Goal: Task Accomplishment & Management: Complete application form

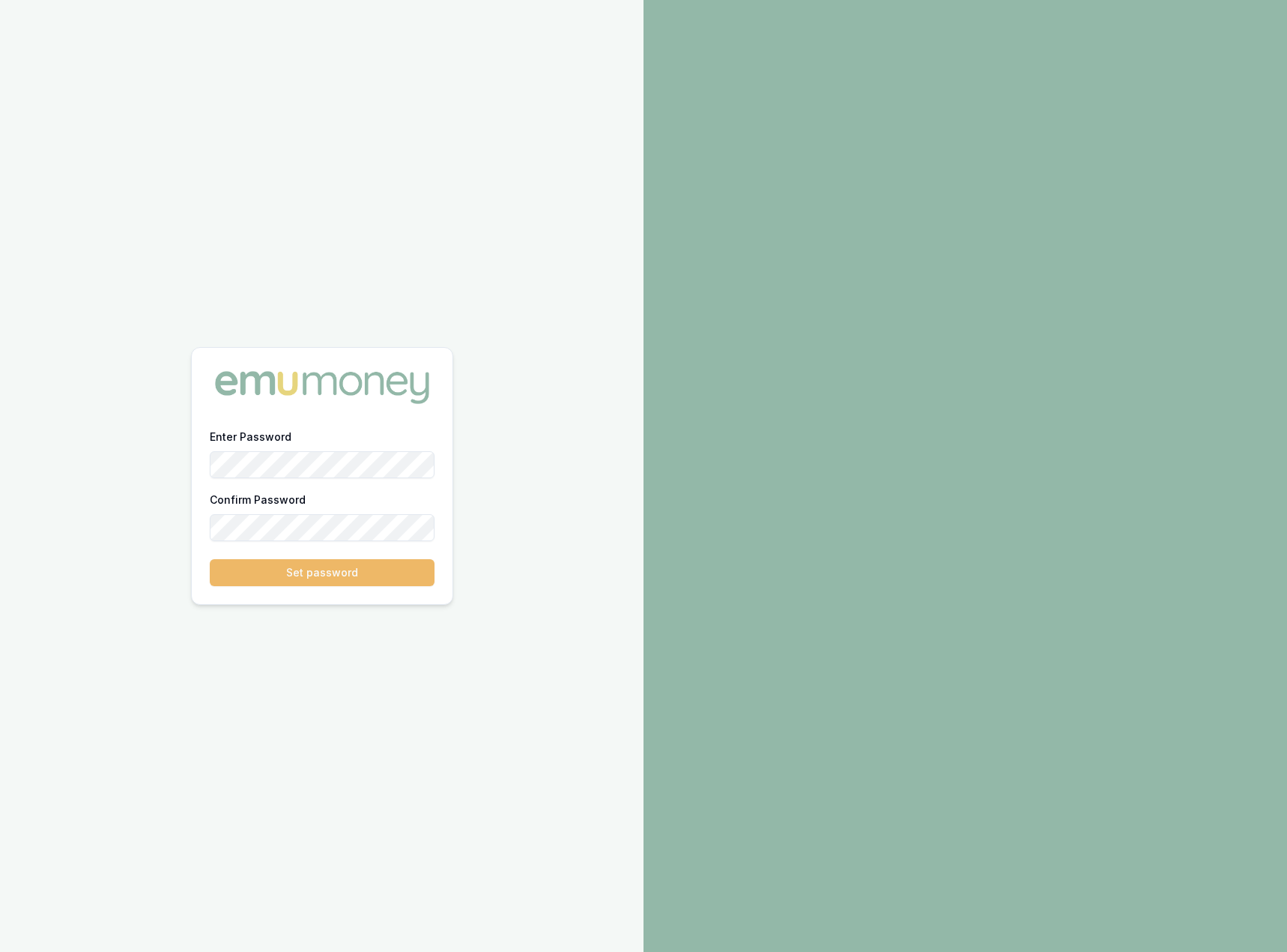
click at [329, 574] on button "Set password" at bounding box center [322, 572] width 225 height 27
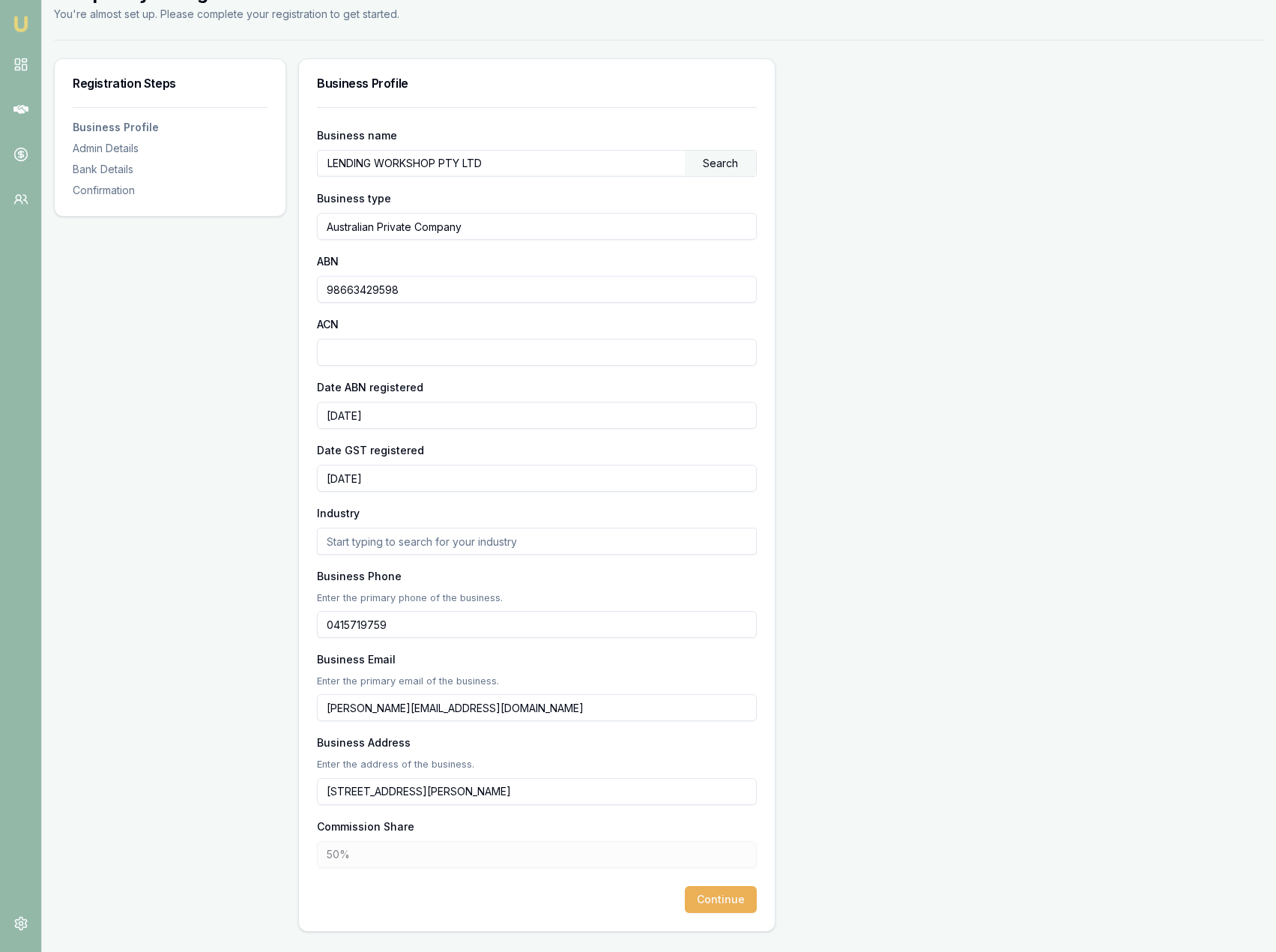
scroll to position [82, 0]
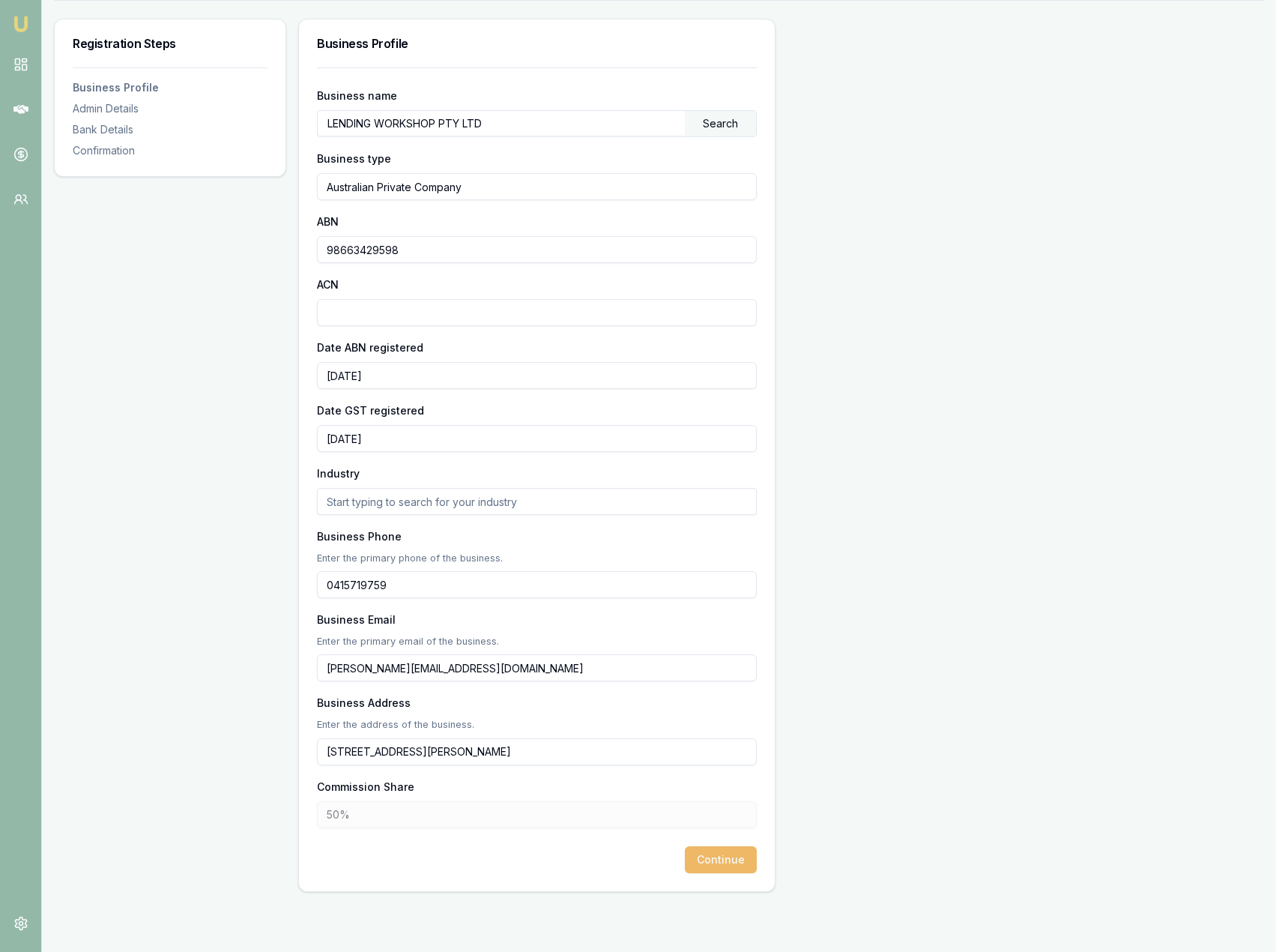
click at [727, 857] on button "Continue" at bounding box center [721, 859] width 72 height 27
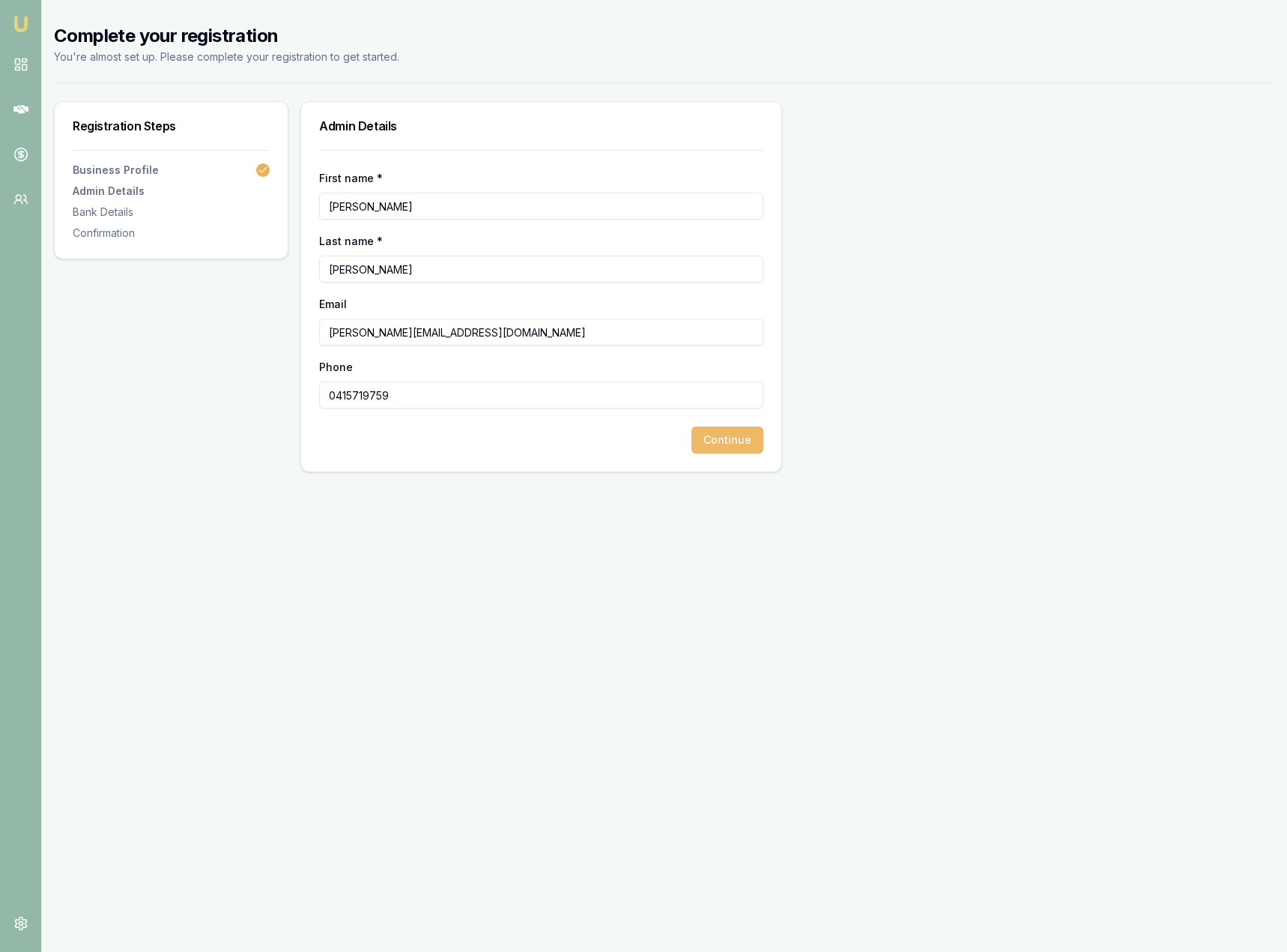
click at [720, 447] on button "Continue" at bounding box center [727, 440] width 72 height 27
click at [410, 207] on input "Bank Name" at bounding box center [542, 206] width 444 height 27
type input "L"
type input "Commonwealth Bank"
click at [362, 276] on input "Account Name" at bounding box center [542, 269] width 444 height 27
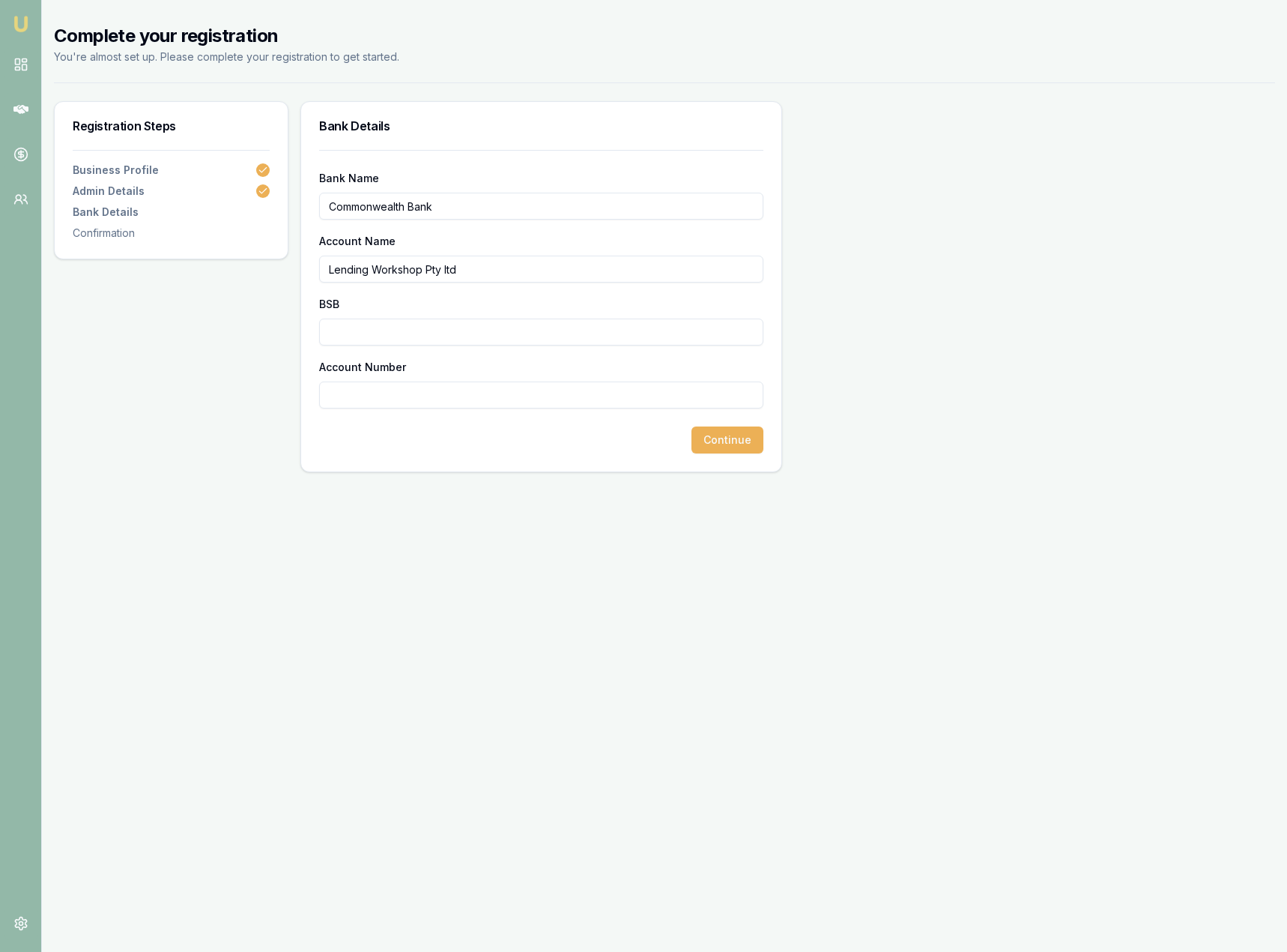
type input "Lending Workshop Pty ltd"
click at [359, 340] on input "BSB" at bounding box center [542, 332] width 444 height 27
click at [360, 333] on input "BSB" at bounding box center [542, 332] width 444 height 27
type input "062692"
click at [350, 391] on input "Account Number" at bounding box center [542, 395] width 444 height 27
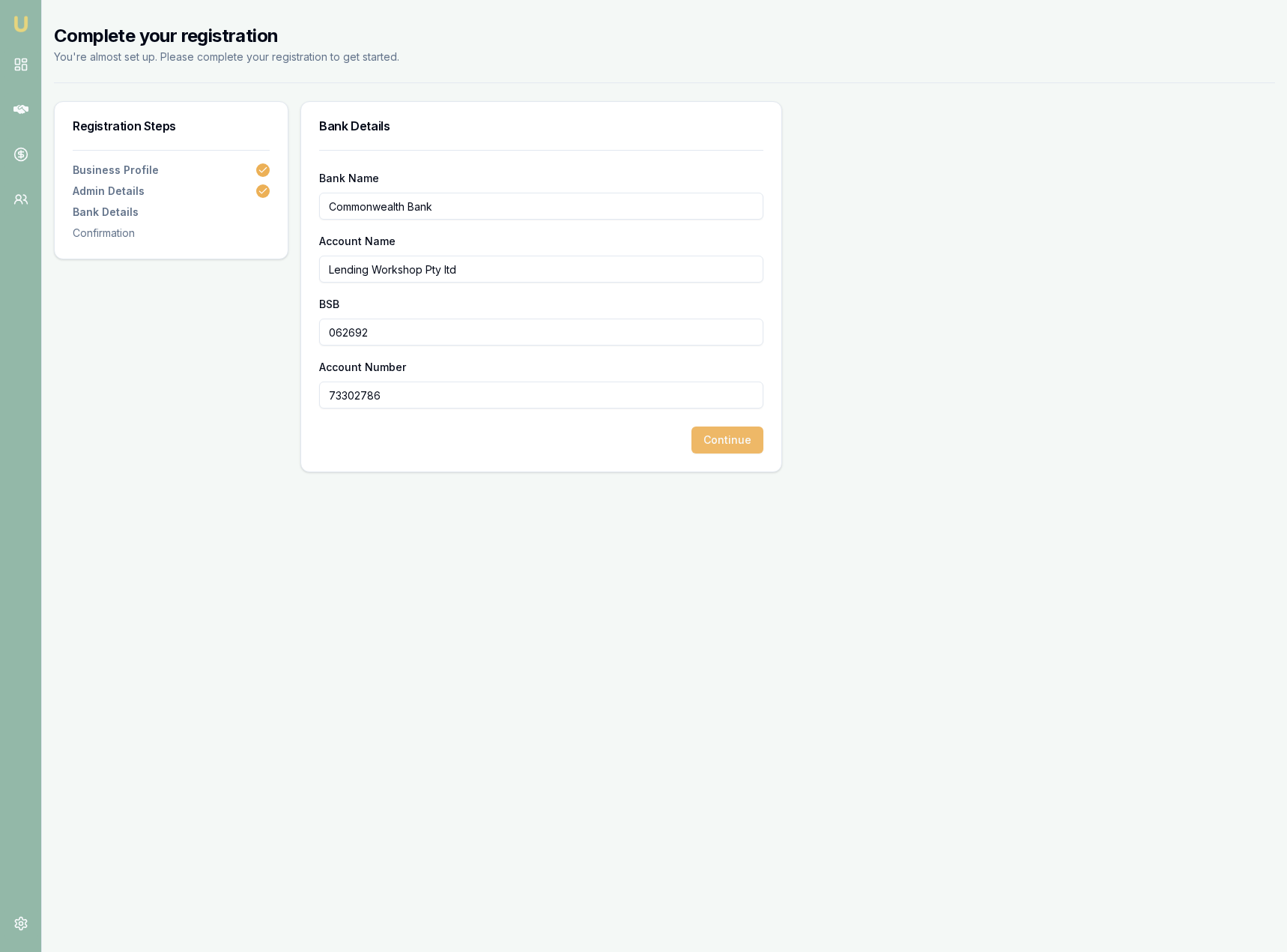
type input "73302786"
click at [739, 447] on button "Continue" at bounding box center [727, 440] width 72 height 27
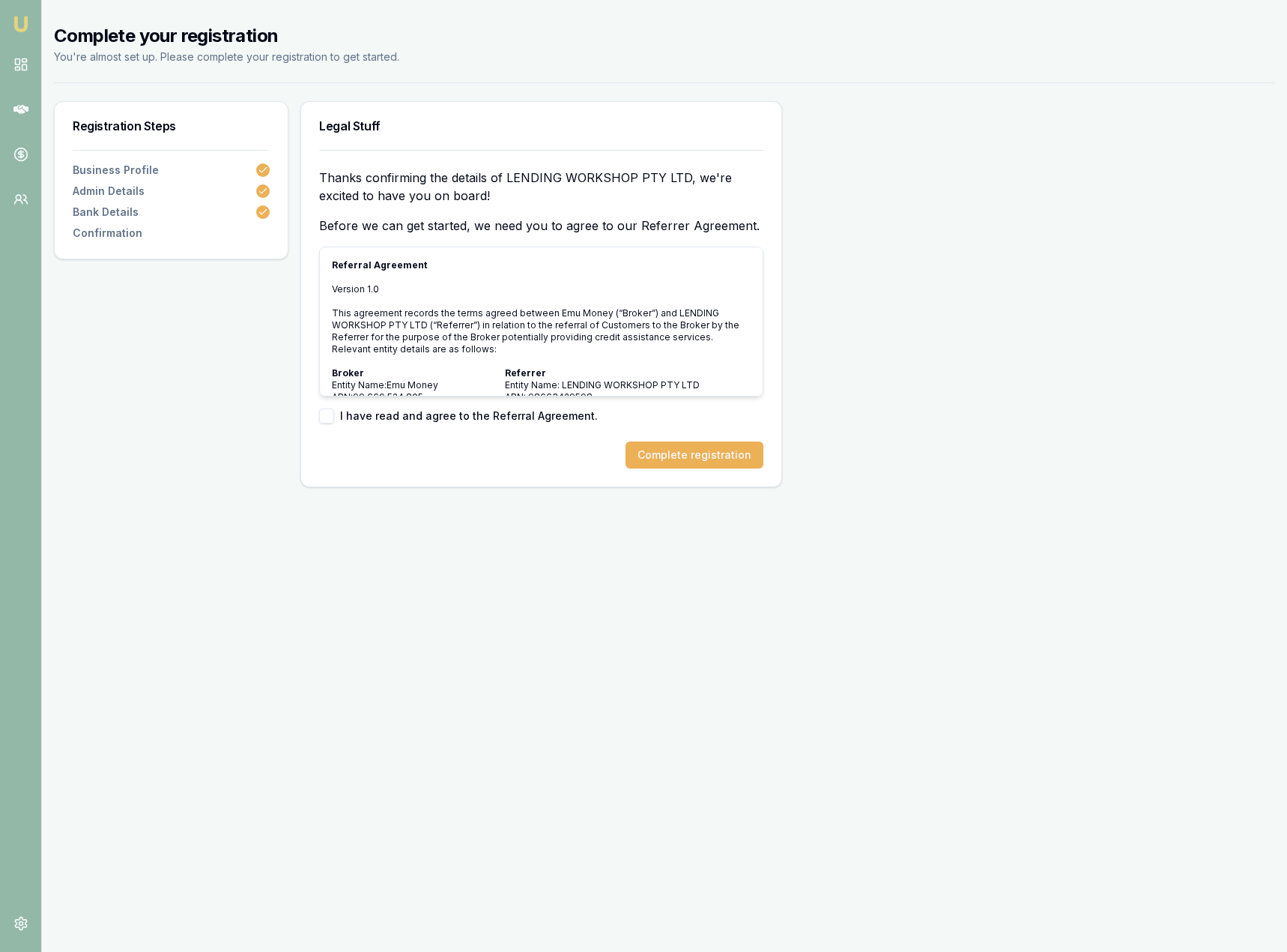
click at [391, 415] on label "I have read and agree to the Referral Agreement." at bounding box center [469, 416] width 257 height 10
click at [327, 416] on button "button" at bounding box center [327, 416] width 15 height 15
checkbox input "true"
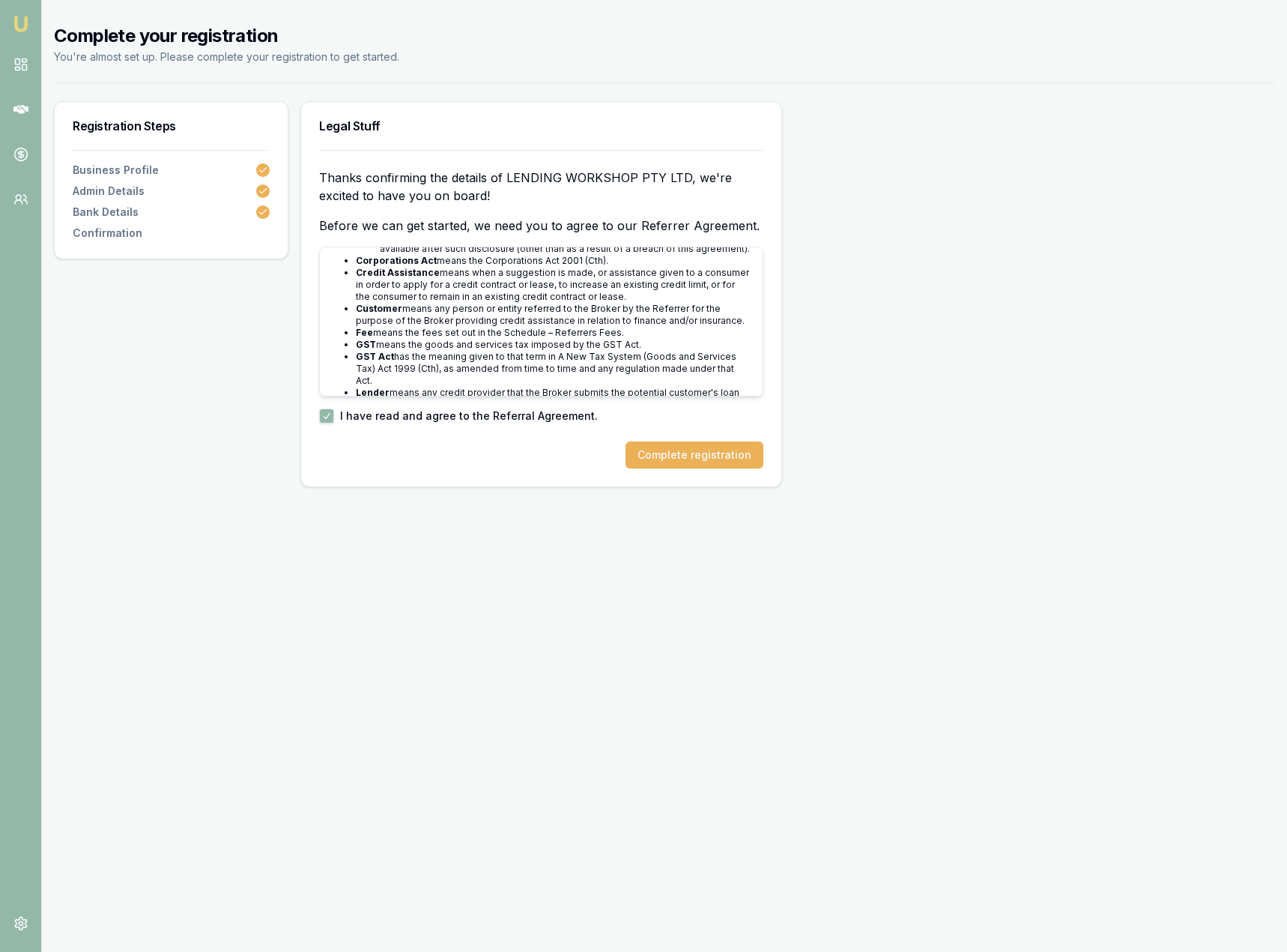
scroll to position [4486, 0]
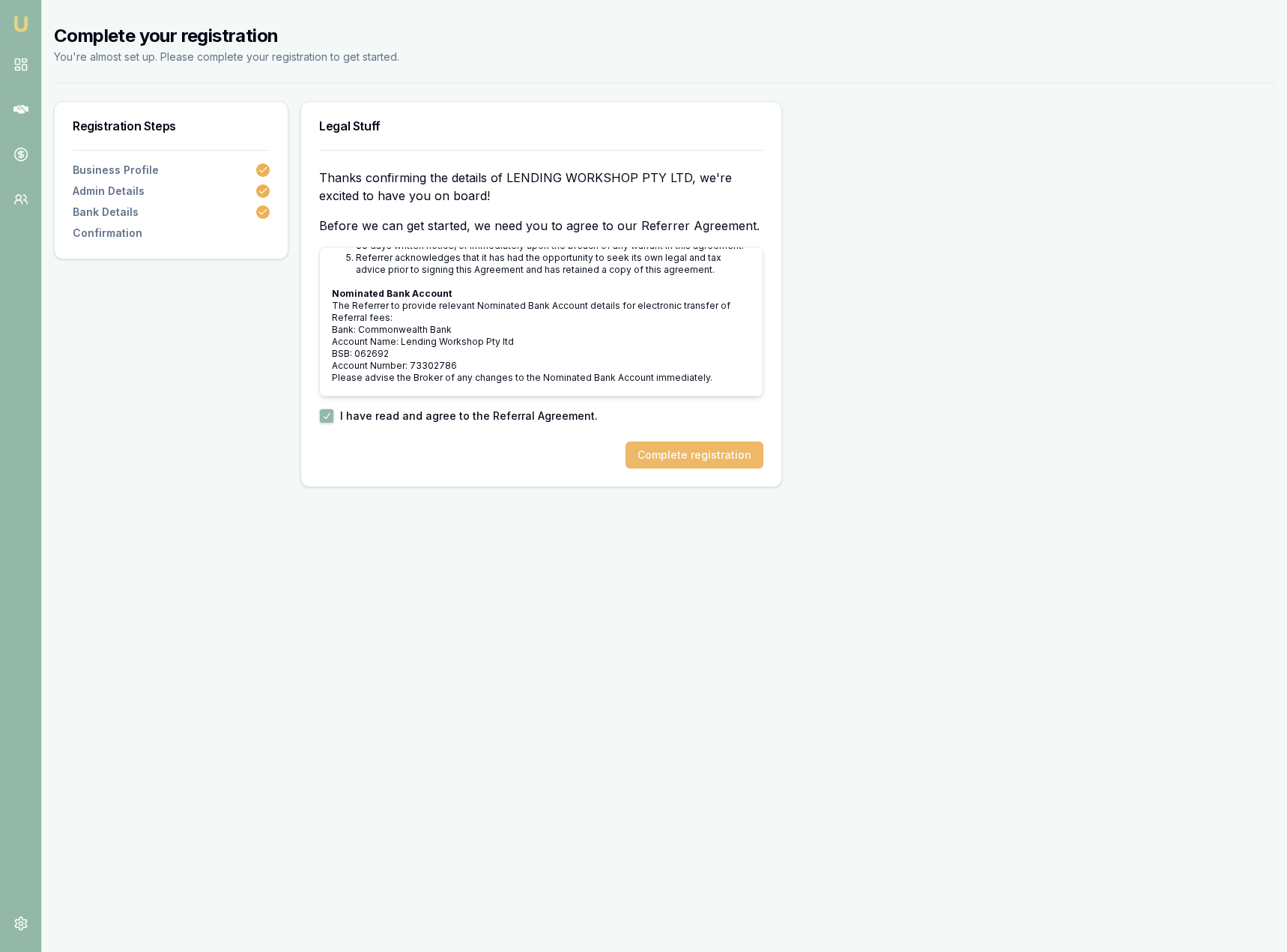
click at [687, 455] on button "Complete registration" at bounding box center [694, 454] width 138 height 27
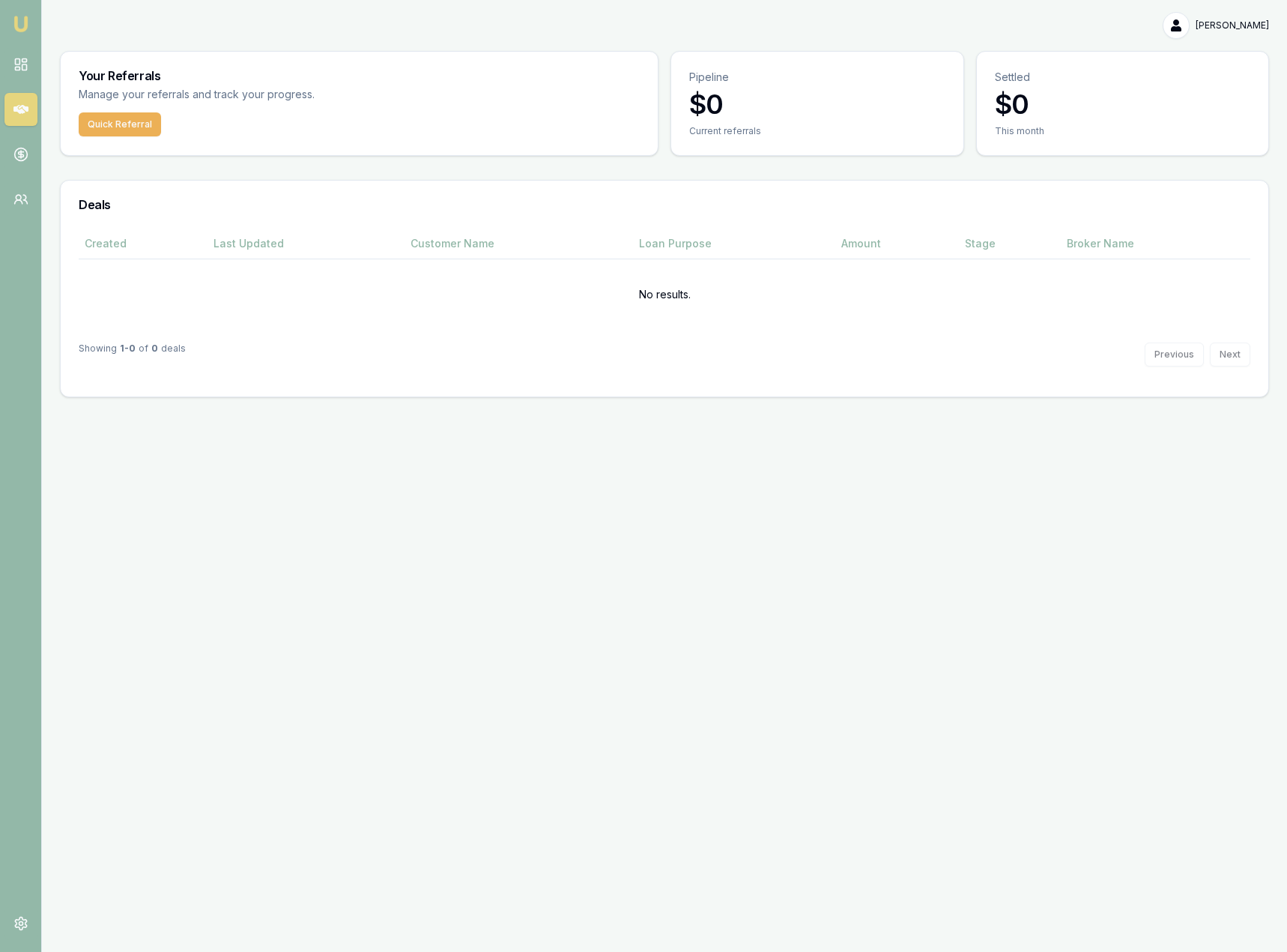
click at [587, 502] on div "Emu Money Roopali Shah Toggle Menu Your Referrals Manage your referrals and tra…" at bounding box center [644, 476] width 1287 height 952
